Goal: Use online tool/utility: Utilize a website feature to perform a specific function

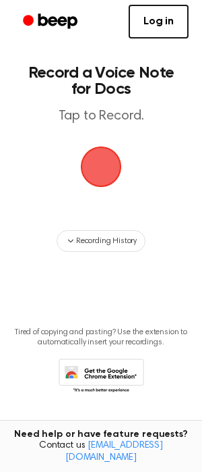
click at [69, 28] on icon "Beep" at bounding box center [51, 21] width 57 height 20
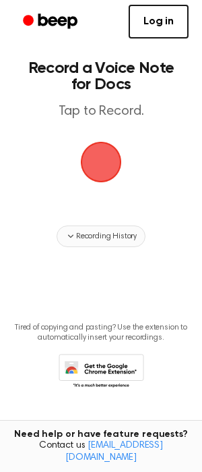
scroll to position [86, 0]
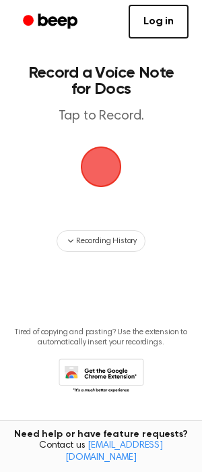
click at [93, 191] on span "button" at bounding box center [101, 166] width 49 height 49
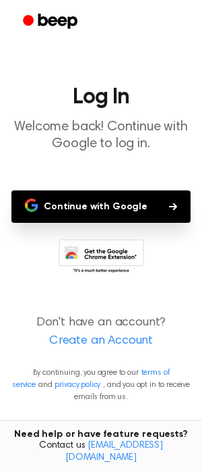
click at [98, 223] on button "Continue with Google" at bounding box center [100, 206] width 179 height 32
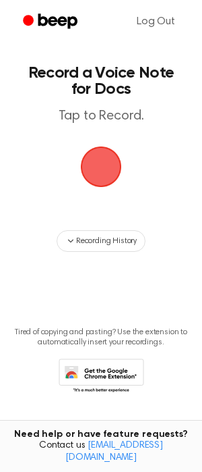
click at [91, 190] on span "button" at bounding box center [101, 167] width 46 height 46
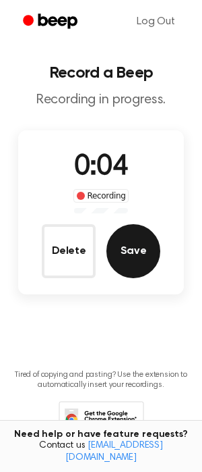
click at [142, 278] on button "Save" at bounding box center [134, 251] width 54 height 54
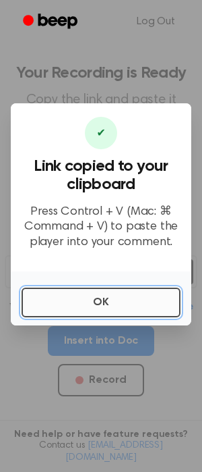
click at [80, 314] on button "OK" at bounding box center [101, 302] width 159 height 30
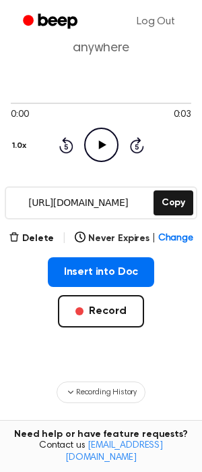
scroll to position [70, 0]
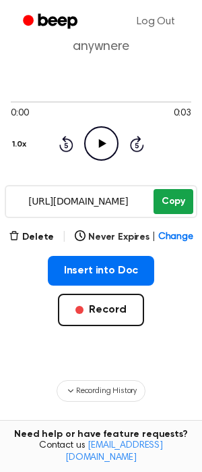
click at [165, 214] on button "Copy" at bounding box center [174, 201] width 40 height 25
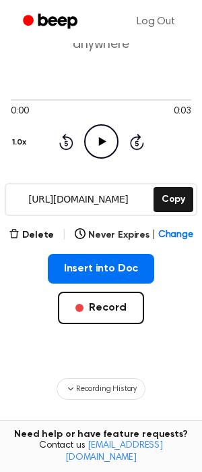
scroll to position [126, 0]
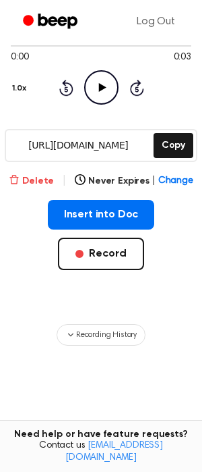
click at [39, 188] on button "Delete" at bounding box center [31, 181] width 45 height 14
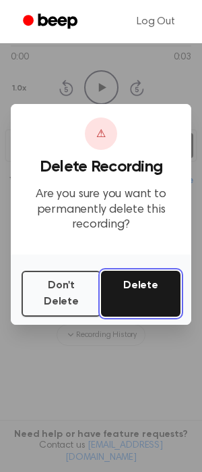
click at [159, 307] on button "Delete" at bounding box center [141, 294] width 80 height 46
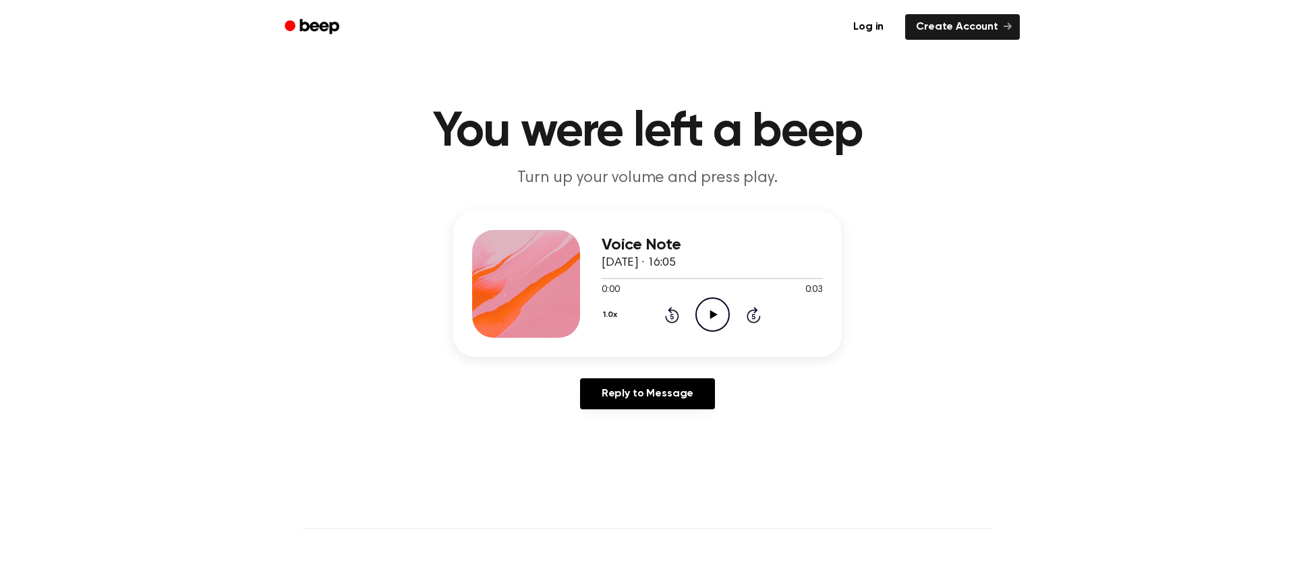
click at [730, 332] on icon "Play Audio" at bounding box center [713, 315] width 34 height 34
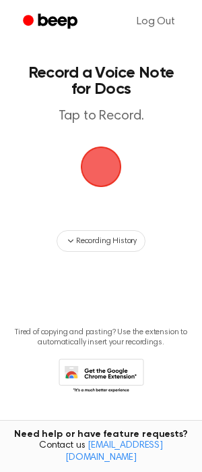
scroll to position [117, 0]
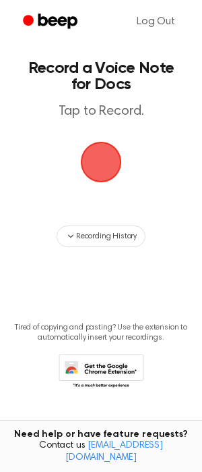
click at [96, 138] on span "button" at bounding box center [101, 162] width 49 height 49
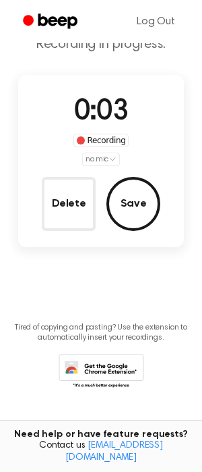
scroll to position [179, 0]
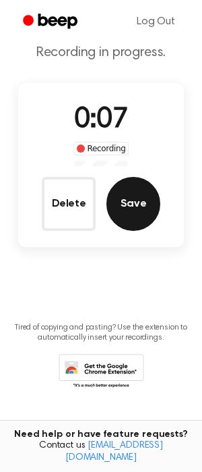
click at [140, 177] on button "Save" at bounding box center [134, 204] width 54 height 54
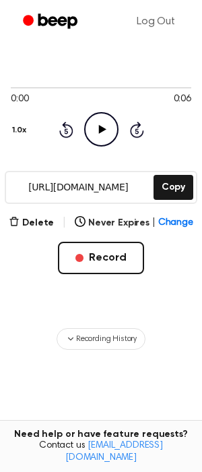
scroll to position [64, 0]
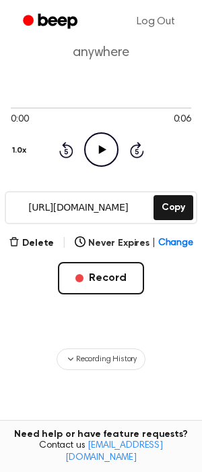
click at [99, 167] on icon "Play Audio" at bounding box center [101, 149] width 34 height 34
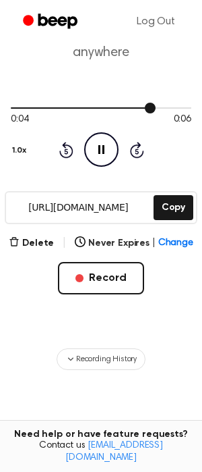
drag, startPoint x: 102, startPoint y: 169, endPoint x: 44, endPoint y: 167, distance: 58.1
click at [47, 113] on div at bounding box center [101, 107] width 181 height 11
click at [98, 167] on icon "Pause Audio" at bounding box center [101, 149] width 34 height 34
click at [31, 250] on button "Delete" at bounding box center [31, 243] width 45 height 14
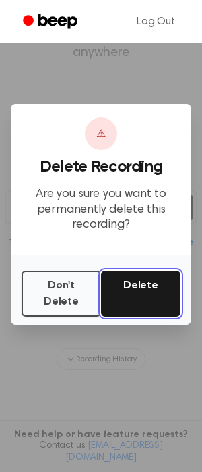
click at [134, 316] on button "Delete" at bounding box center [141, 294] width 80 height 46
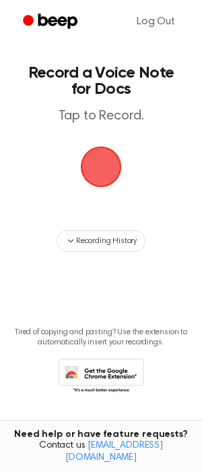
click at [99, 203] on span "button" at bounding box center [101, 166] width 73 height 73
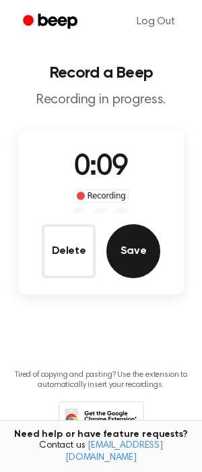
click at [150, 278] on button "Save" at bounding box center [134, 251] width 54 height 54
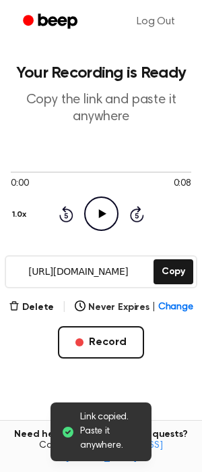
click at [107, 231] on icon "Play Audio" at bounding box center [101, 213] width 34 height 34
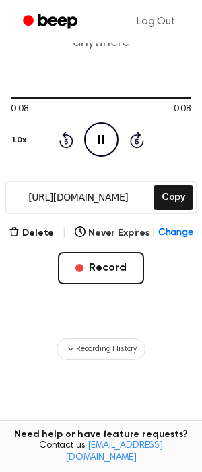
scroll to position [196, 0]
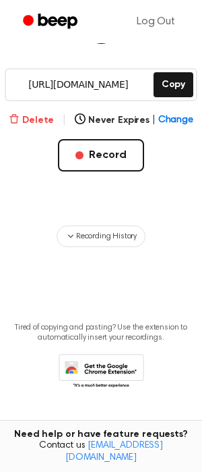
click at [22, 128] on button "Delete" at bounding box center [31, 120] width 45 height 14
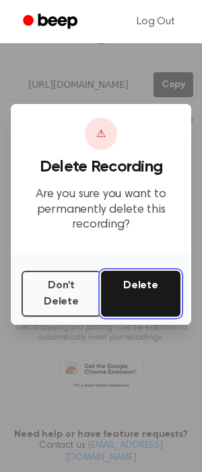
click at [113, 314] on button "Delete" at bounding box center [141, 294] width 80 height 46
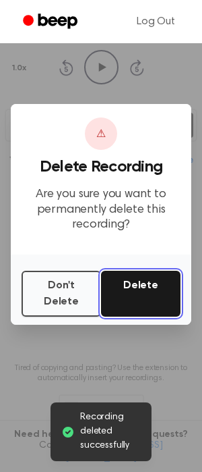
scroll to position [130, 0]
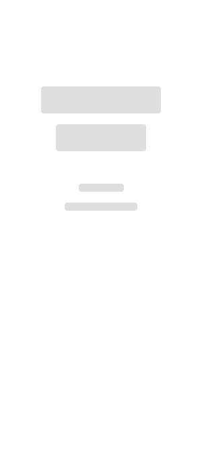
scroll to position [117, 0]
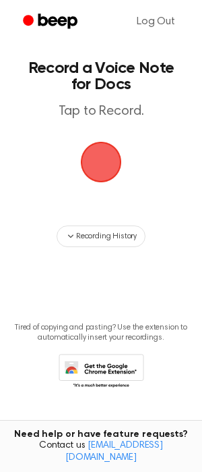
click at [97, 177] on span "button" at bounding box center [102, 162] width 44 height 44
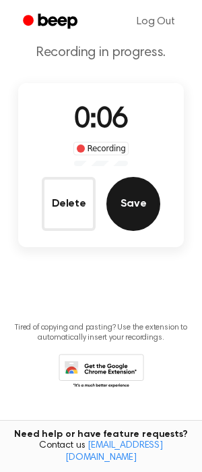
click at [152, 231] on button "Save" at bounding box center [134, 204] width 54 height 54
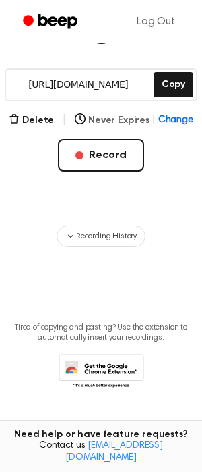
scroll to position [335, 0]
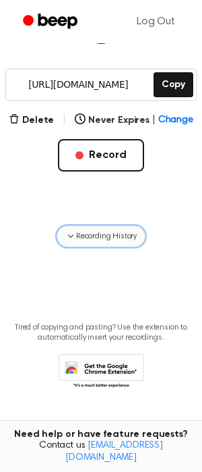
click at [64, 225] on button "Recording History" at bounding box center [101, 236] width 89 height 22
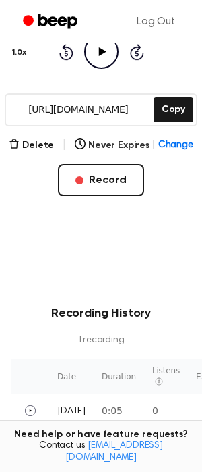
scroll to position [148, 0]
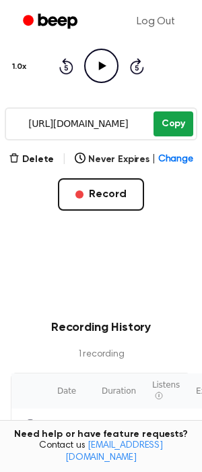
click at [175, 136] on button "Copy" at bounding box center [174, 123] width 40 height 25
click at [102, 70] on icon at bounding box center [101, 65] width 7 height 9
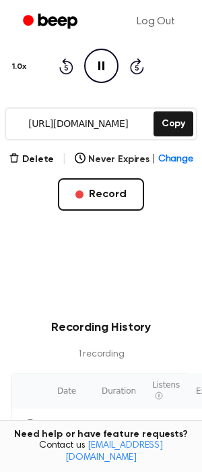
click at [101, 83] on icon "Pause Audio" at bounding box center [101, 66] width 34 height 34
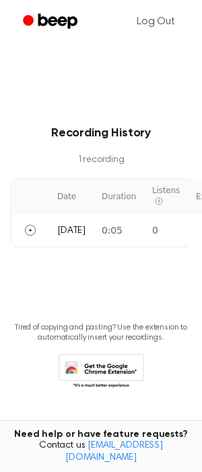
scroll to position [0, 0]
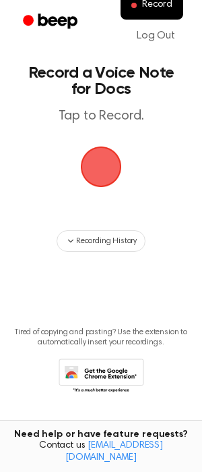
click at [104, 203] on span "button" at bounding box center [101, 167] width 72 height 72
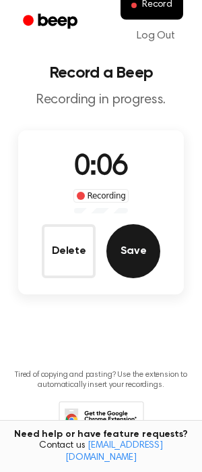
click at [127, 278] on button "Save" at bounding box center [134, 251] width 54 height 54
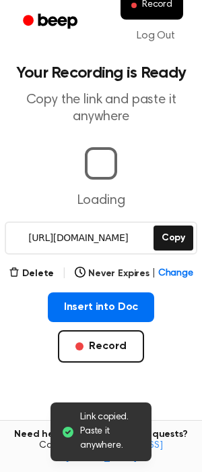
scroll to position [0, 5]
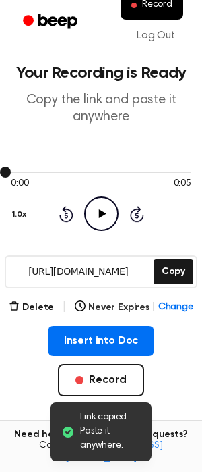
click at [96, 231] on icon "Play Audio" at bounding box center [101, 213] width 34 height 34
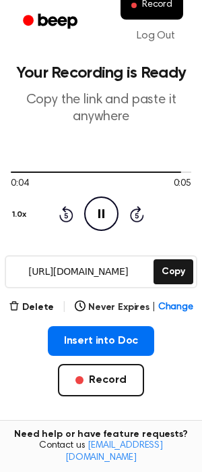
drag, startPoint x: 102, startPoint y: 231, endPoint x: -11, endPoint y: 231, distance: 112.7
click at [0, 231] on html "Record Log Out Your Recording is Ready Copy the link and paste it anywhere 0:04…" at bounding box center [101, 348] width 202 height 696
click at [37, 173] on div at bounding box center [101, 171] width 181 height 1
click at [94, 231] on icon "Pause Audio" at bounding box center [101, 213] width 34 height 34
click at [94, 231] on icon "Play Audio" at bounding box center [101, 213] width 34 height 34
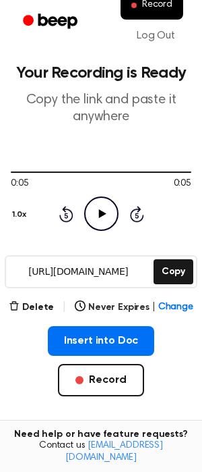
click at [105, 231] on icon "Play Audio" at bounding box center [101, 213] width 34 height 34
click at [105, 231] on icon "Pause Audio" at bounding box center [101, 213] width 34 height 34
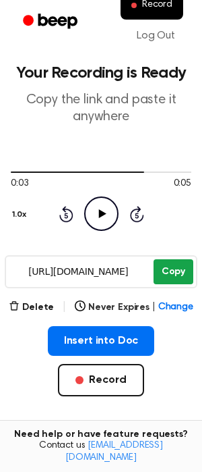
click at [181, 284] on button "Copy" at bounding box center [174, 271] width 40 height 25
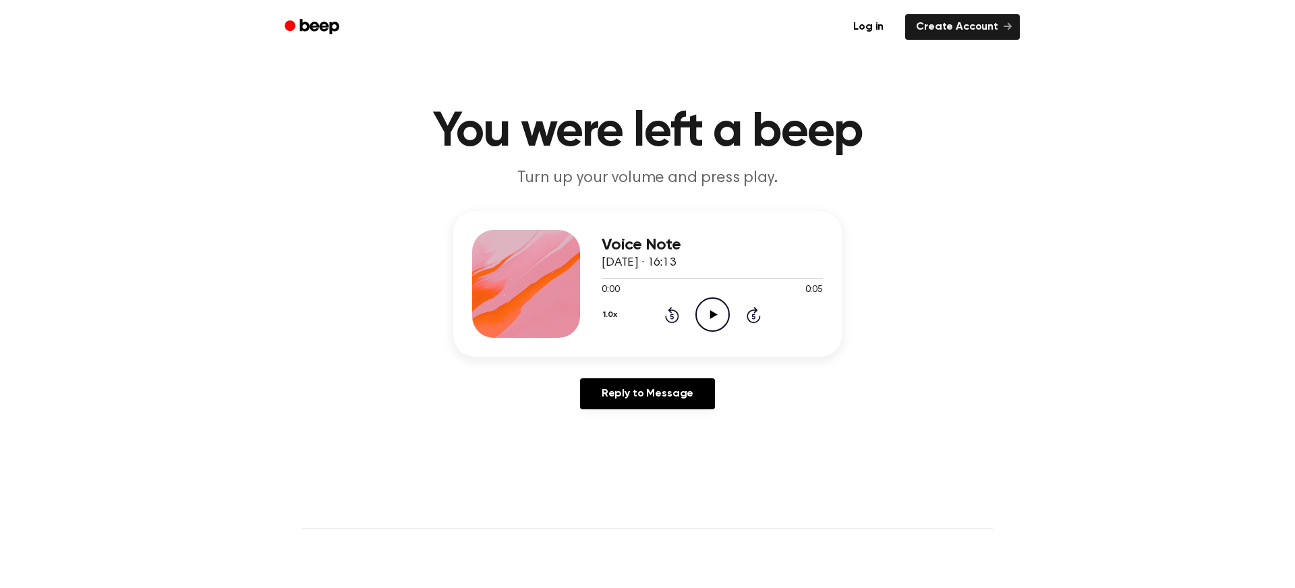
click at [717, 319] on icon at bounding box center [713, 314] width 7 height 9
click at [730, 332] on icon "Play Audio" at bounding box center [713, 315] width 34 height 34
